Goal: Task Accomplishment & Management: Manage account settings

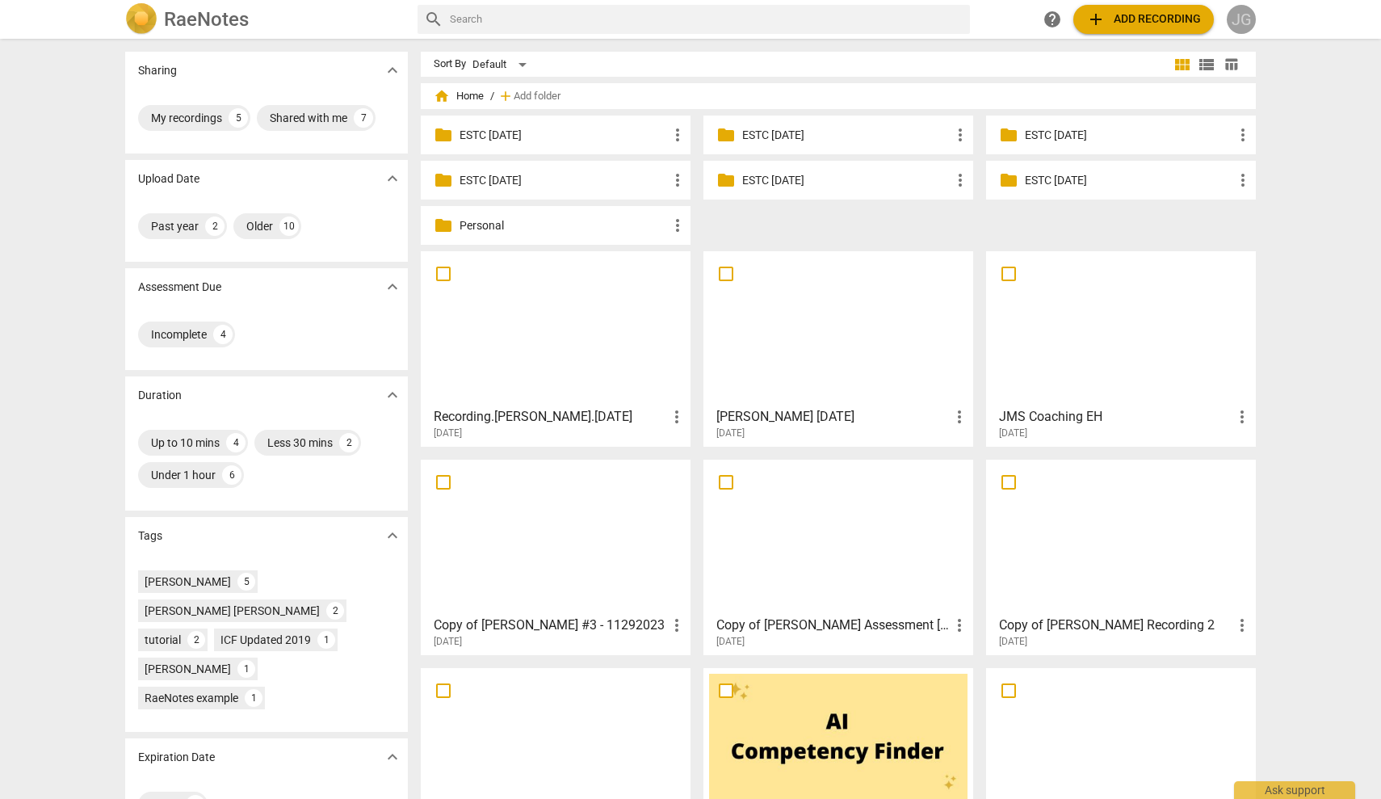
click at [1242, 19] on div "JG" at bounding box center [1241, 19] width 29 height 29
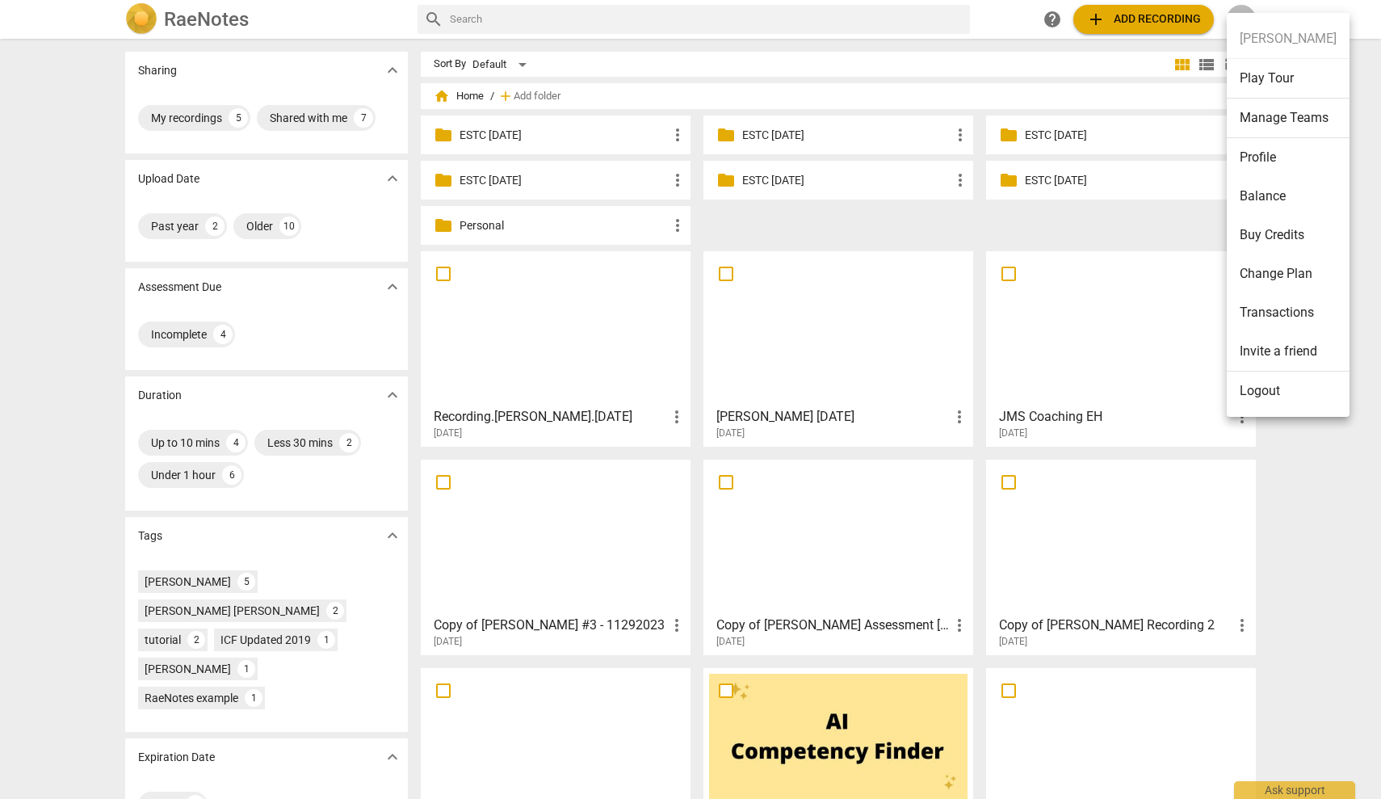
click at [1267, 389] on li "Logout" at bounding box center [1288, 391] width 123 height 39
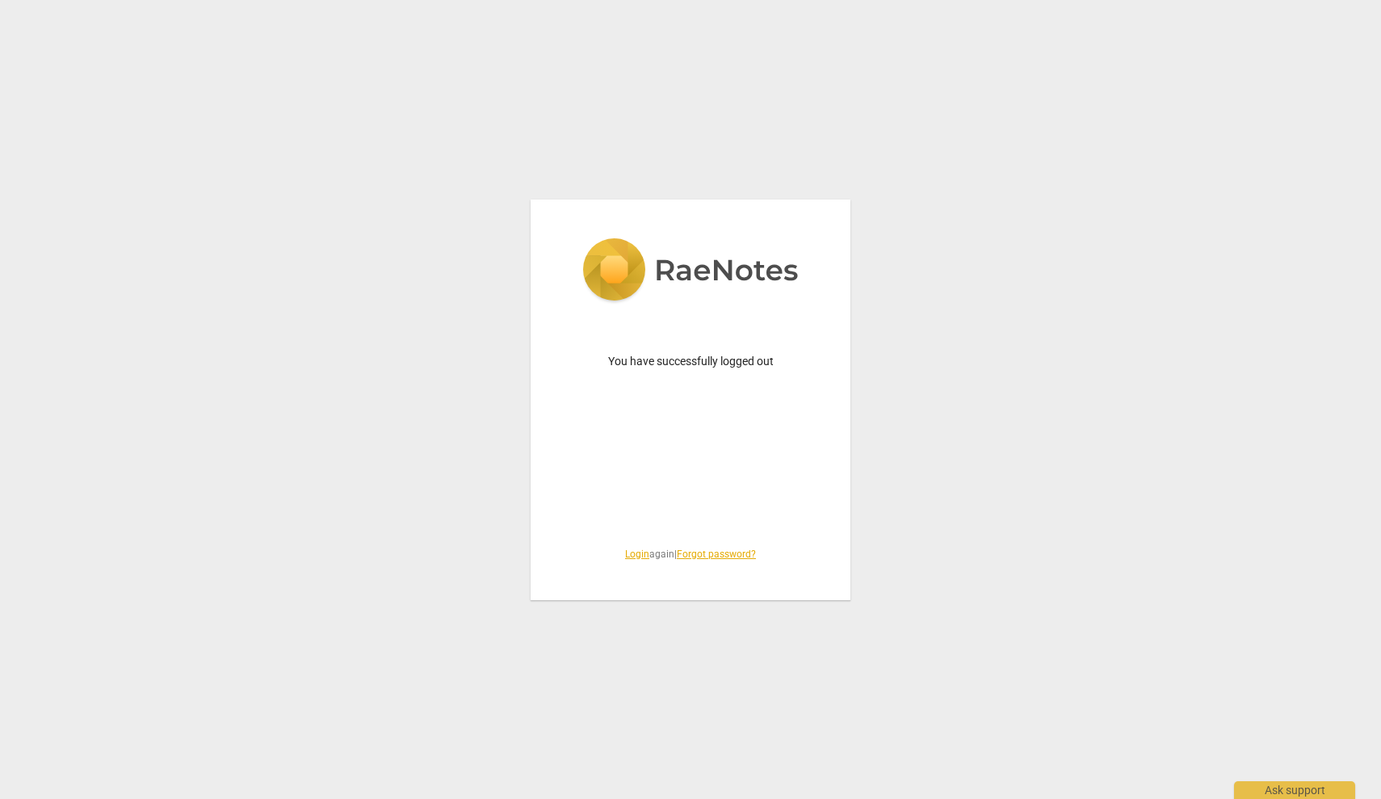
click at [628, 553] on link "Login" at bounding box center [637, 554] width 24 height 11
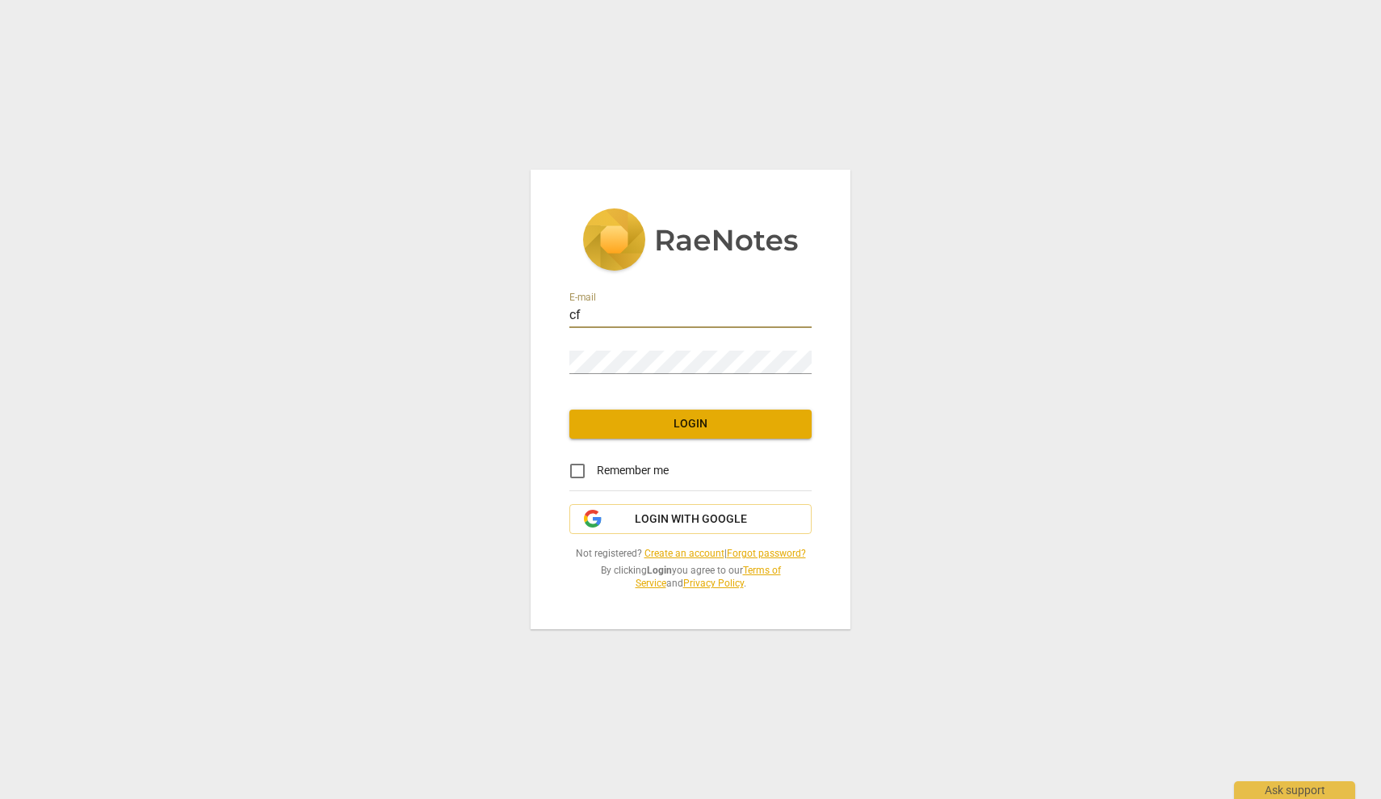
type input "c"
type input "[PERSON_NAME][EMAIL_ADDRESS][DOMAIN_NAME]"
click at [684, 426] on span "Login" at bounding box center [690, 424] width 217 height 16
